Goal: Task Accomplishment & Management: Manage account settings

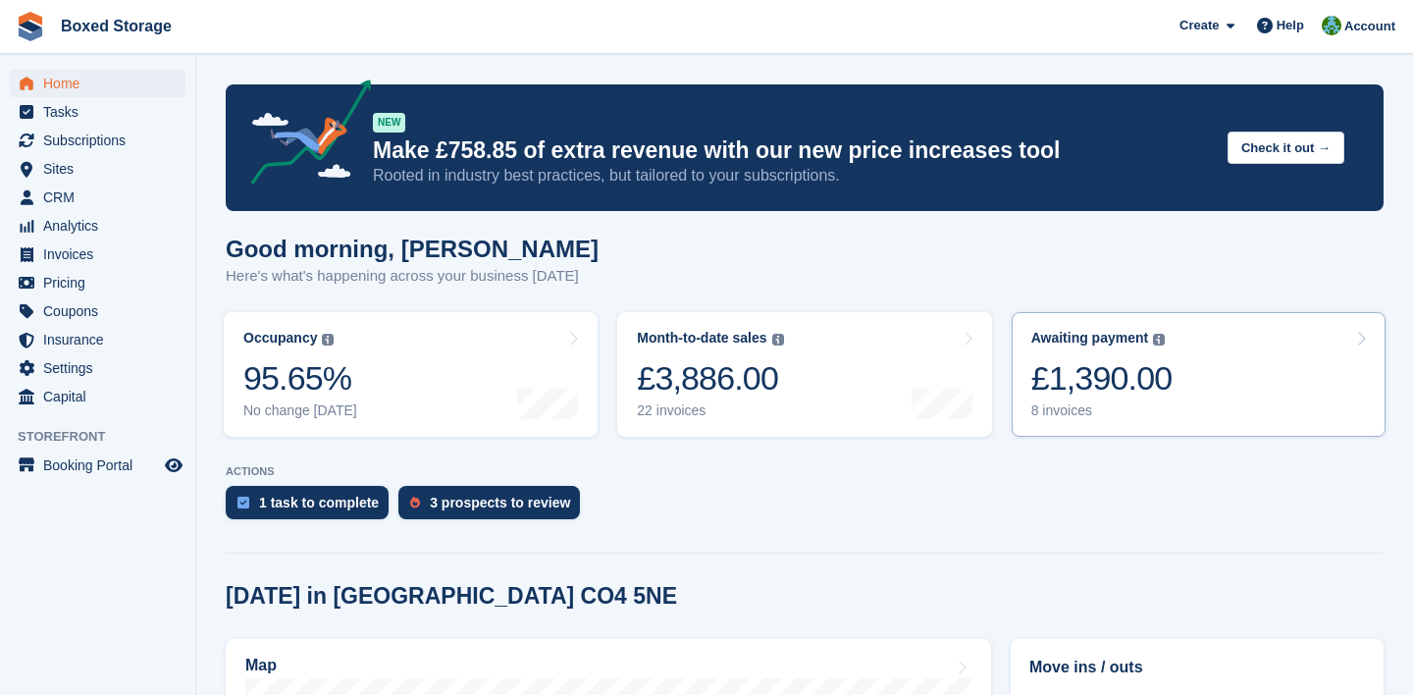
click at [1173, 401] on div "Awaiting payment The total outstanding balance on all open invoices. £1,390.00 …" at bounding box center [1101, 374] width 141 height 89
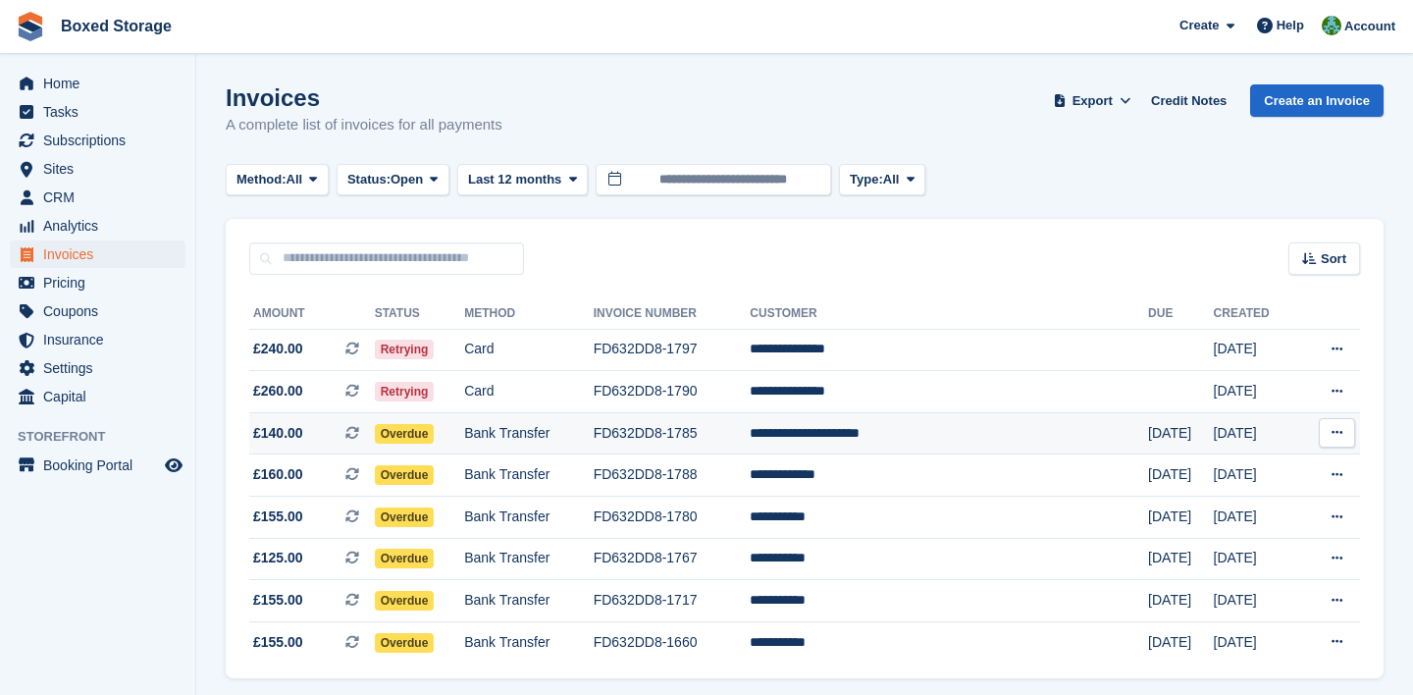
click at [1045, 432] on td "**********" at bounding box center [949, 433] width 398 height 42
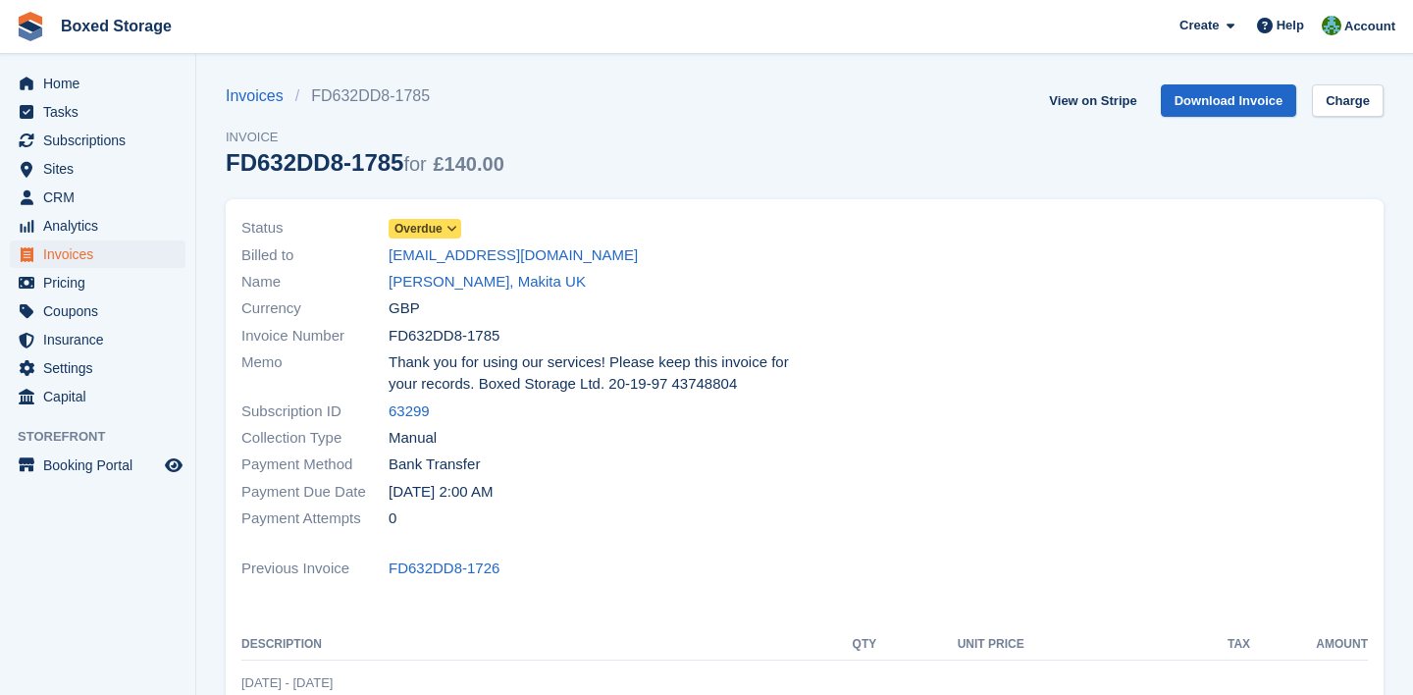
click at [444, 223] on span "Overdue" at bounding box center [425, 229] width 73 height 20
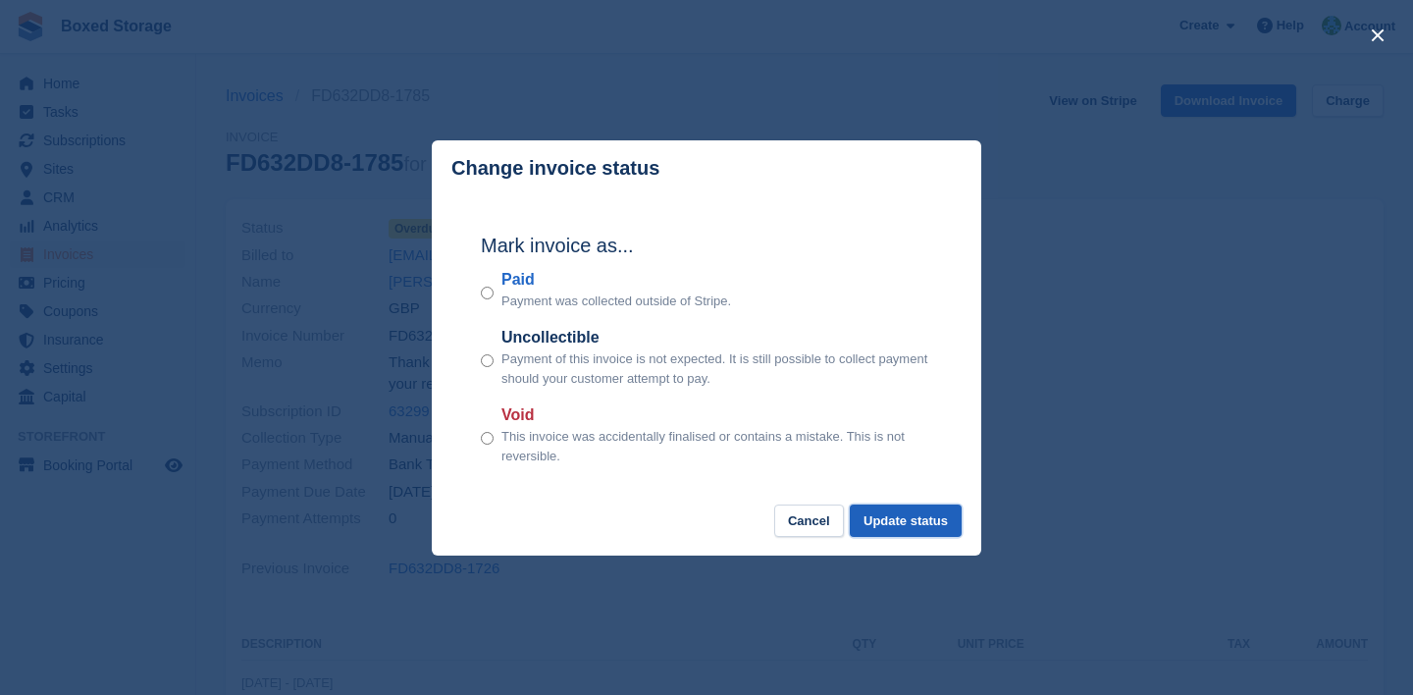
click at [909, 526] on button "Update status" at bounding box center [906, 520] width 112 height 32
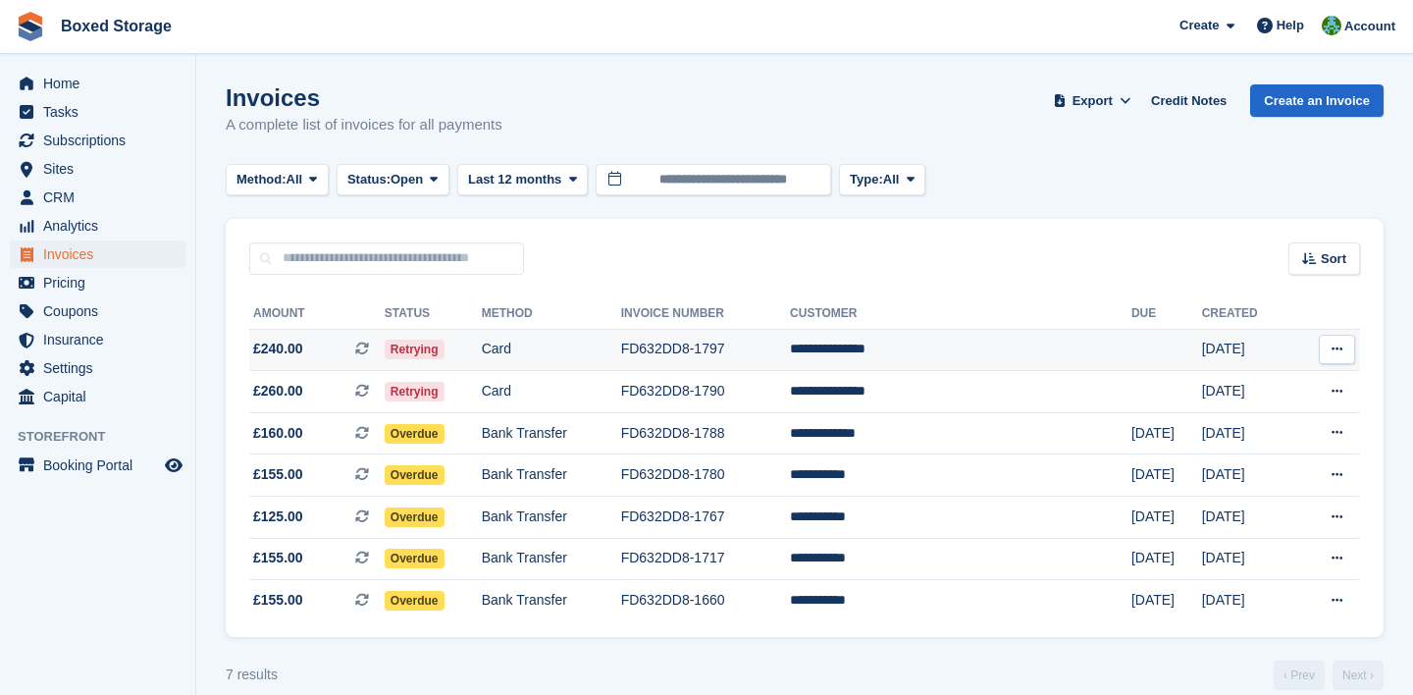
click at [790, 347] on td "FD632DD8-1797" at bounding box center [705, 350] width 169 height 42
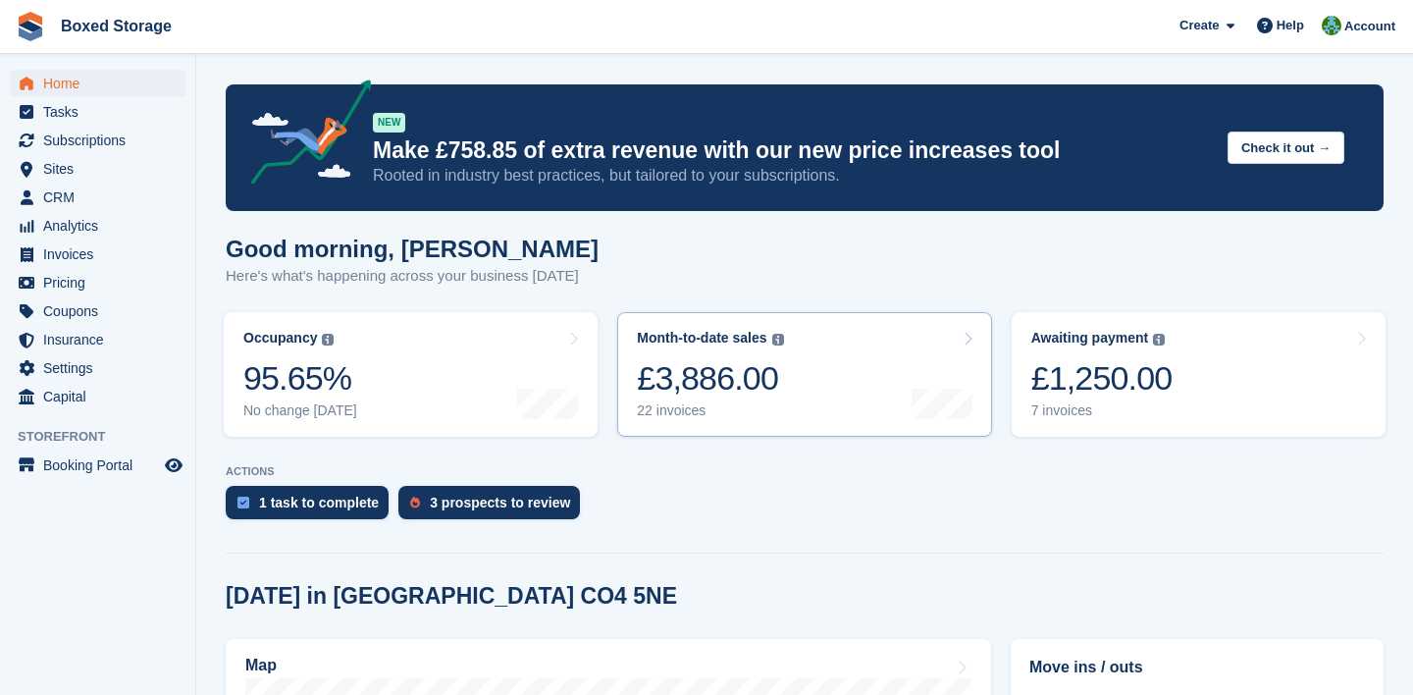
click at [953, 386] on div at bounding box center [942, 374] width 61 height 89
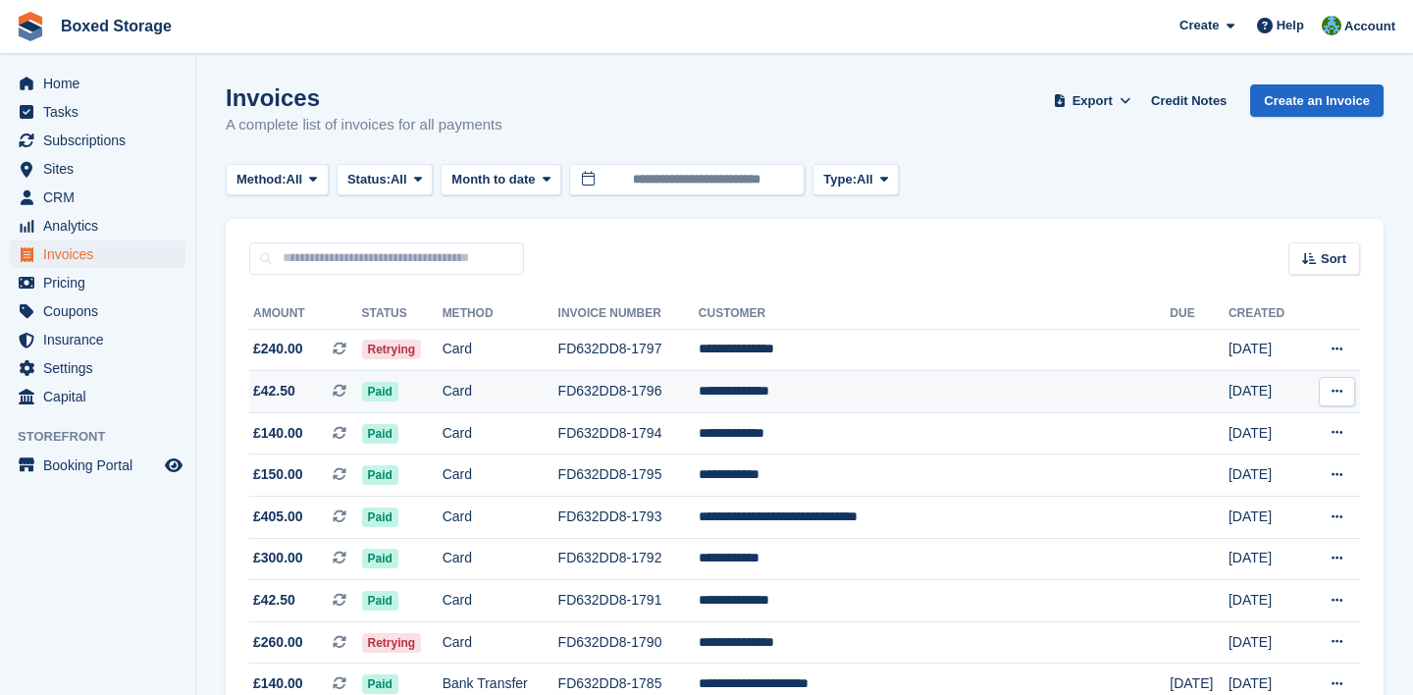
click at [989, 388] on td "**********" at bounding box center [934, 392] width 471 height 42
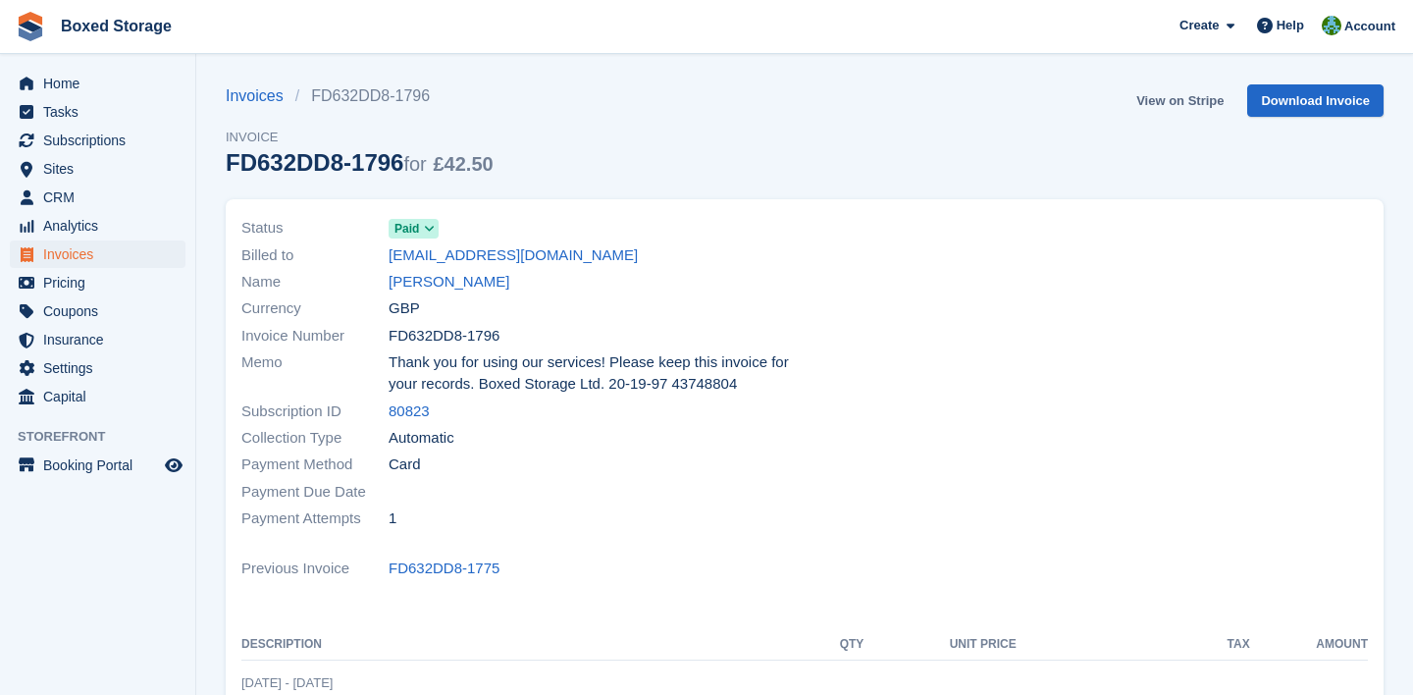
click at [1215, 94] on link "View on Stripe" at bounding box center [1179, 100] width 103 height 32
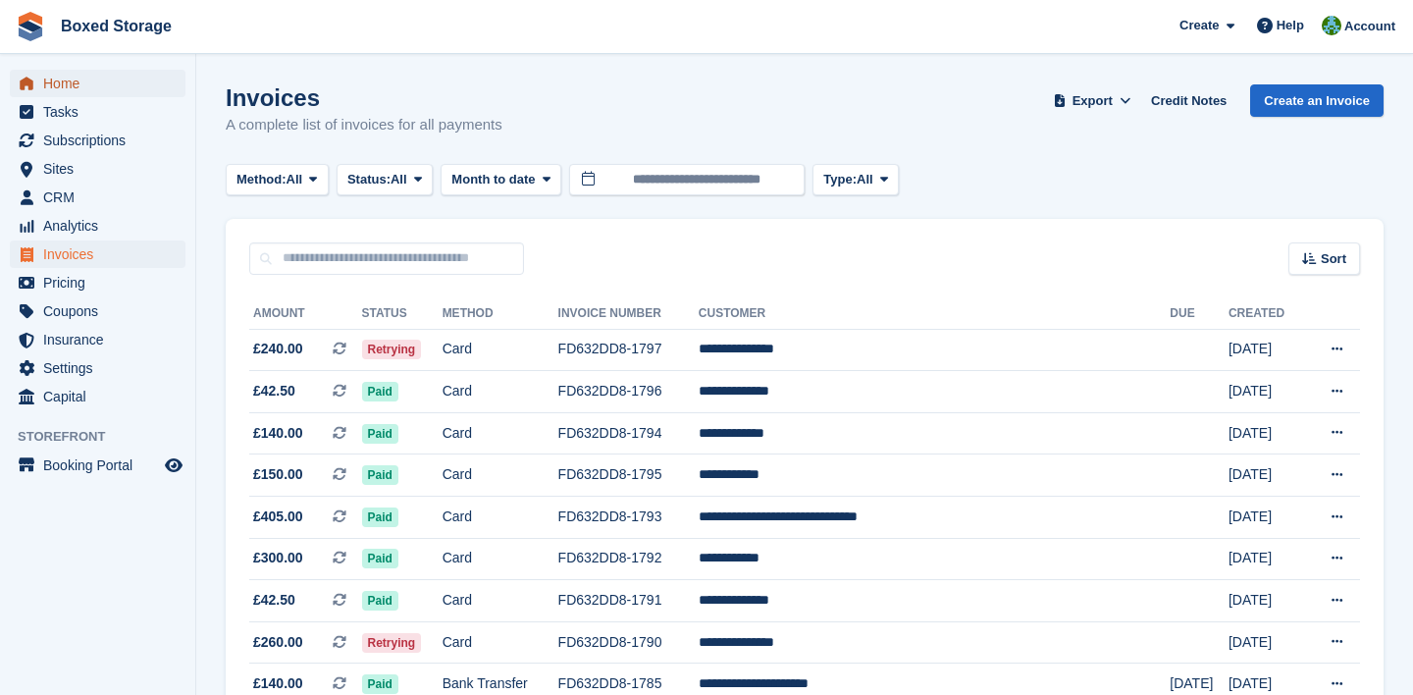
click at [155, 75] on span "Home" at bounding box center [102, 83] width 118 height 27
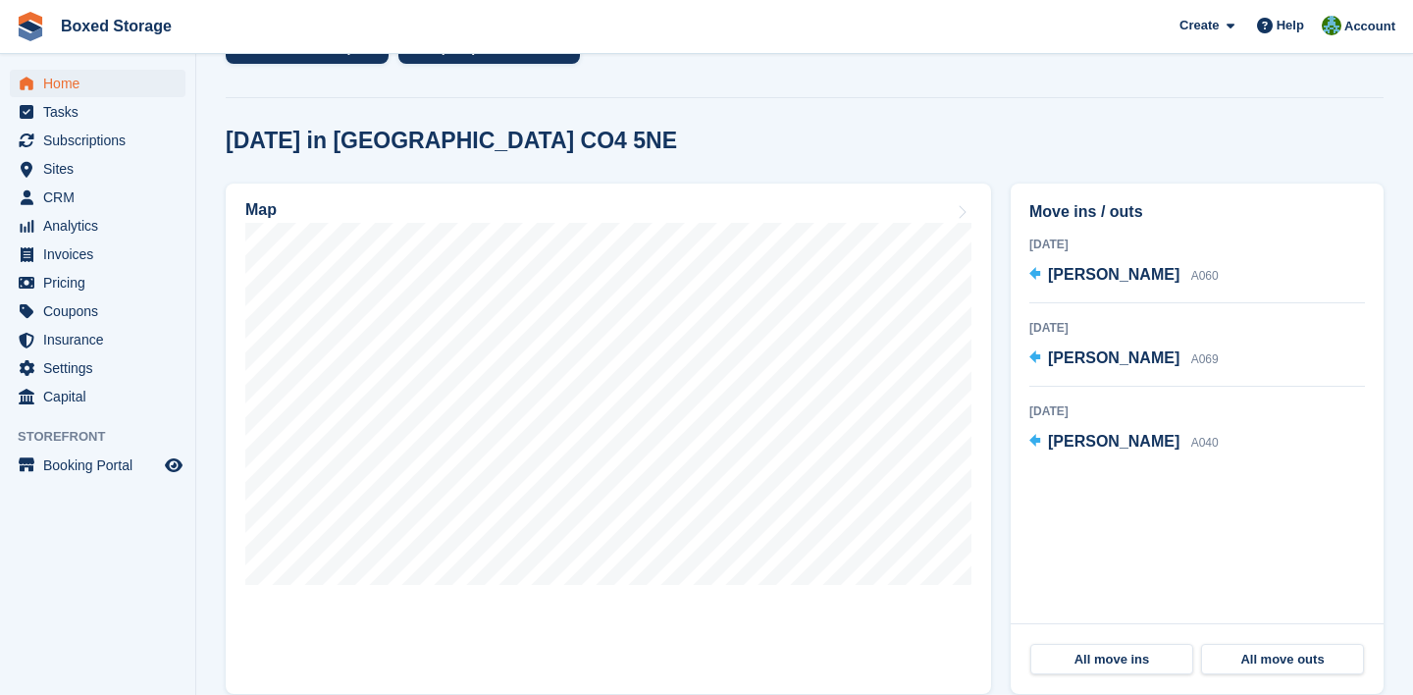
scroll to position [458, 0]
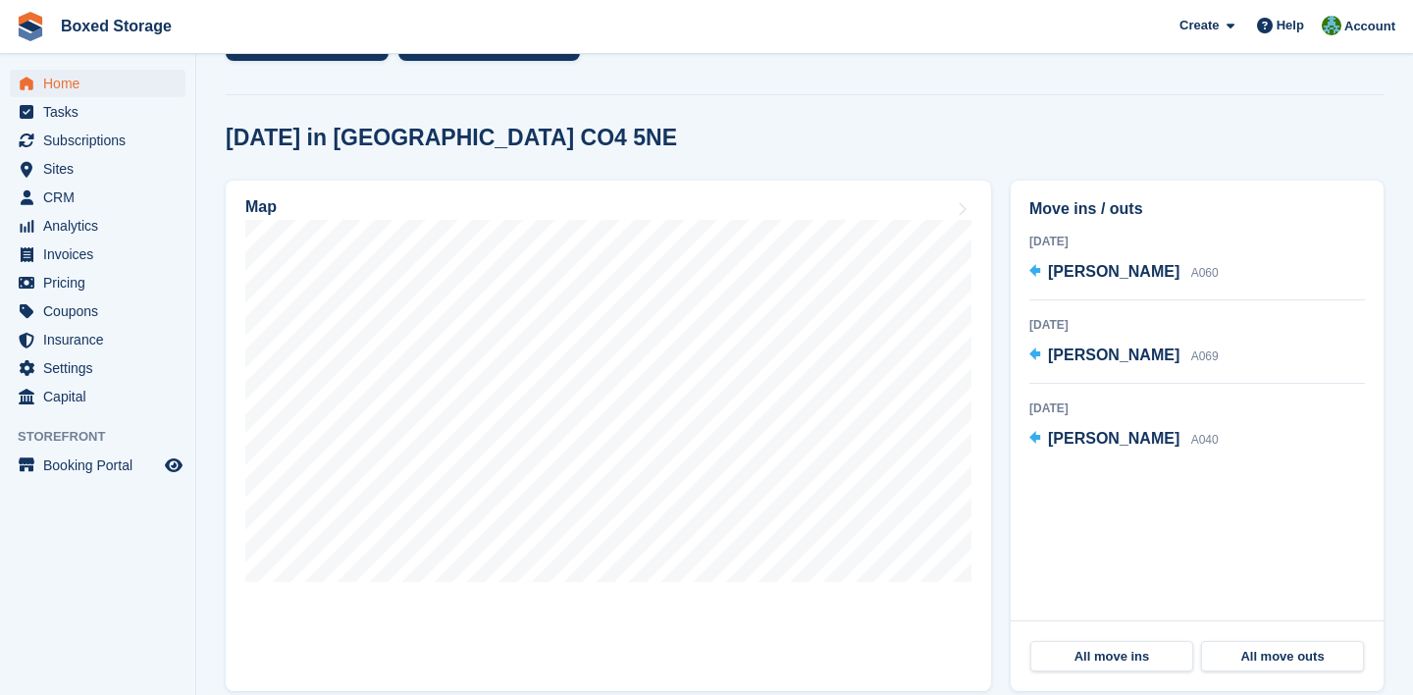
click at [207, 326] on section "NEW Make £758.85 of extra revenue with our new price increases tool Rooted in i…" at bounding box center [804, 228] width 1217 height 1372
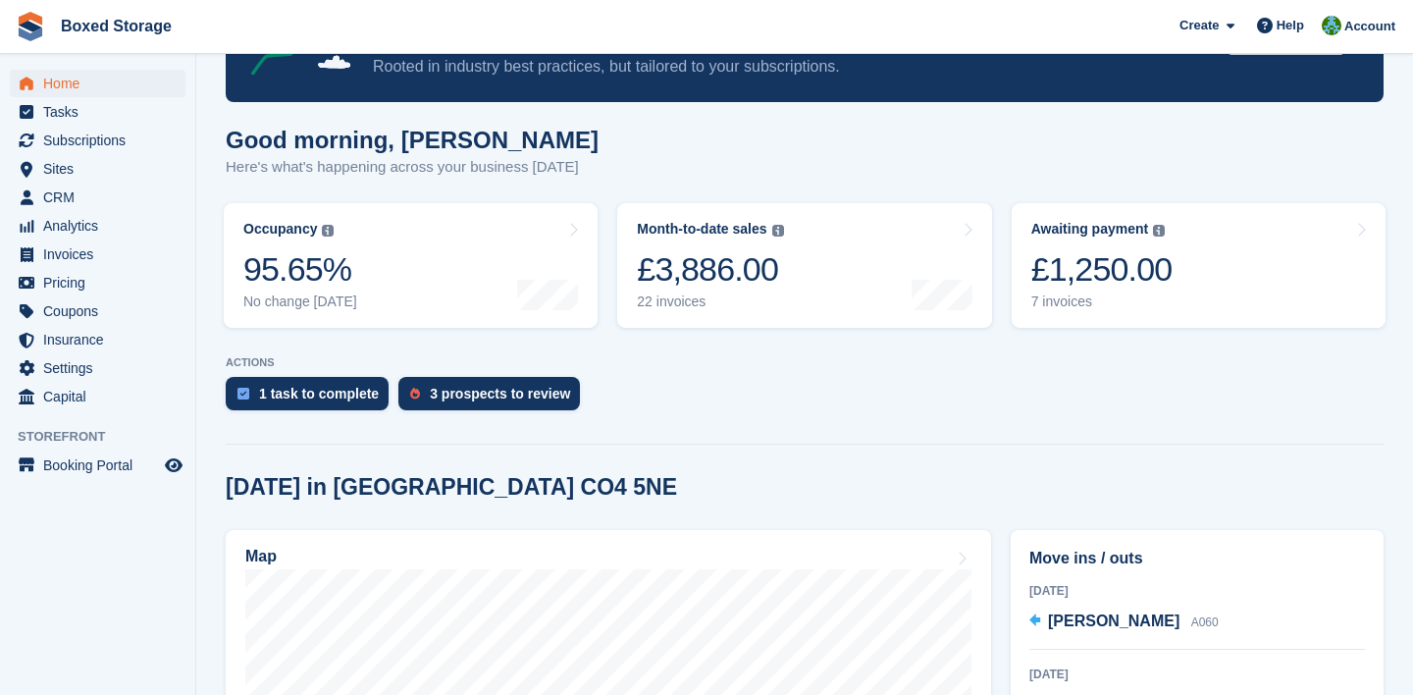
scroll to position [0, 0]
